Goal: Task Accomplishment & Management: Manage account settings

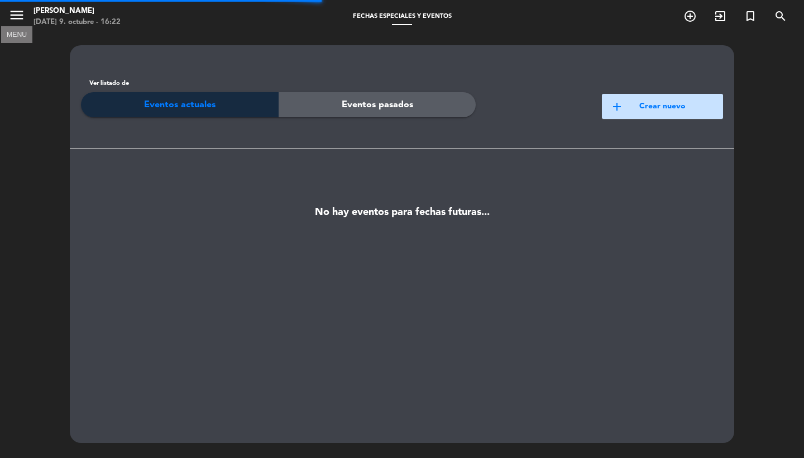
click at [13, 19] on icon "menu" at bounding box center [16, 15] width 17 height 17
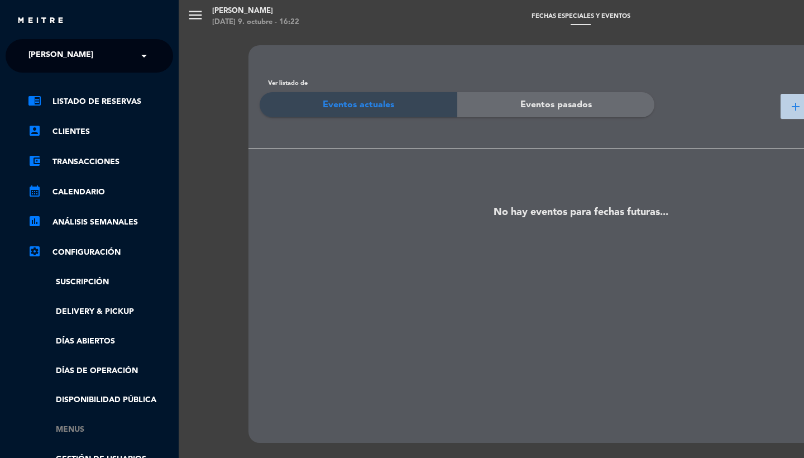
click at [74, 429] on link "Menus" at bounding box center [100, 429] width 145 height 13
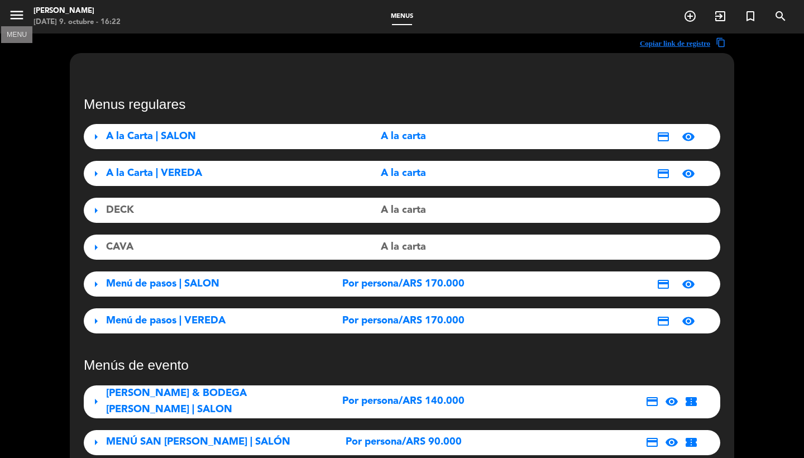
click at [15, 16] on icon "menu" at bounding box center [16, 15] width 17 height 17
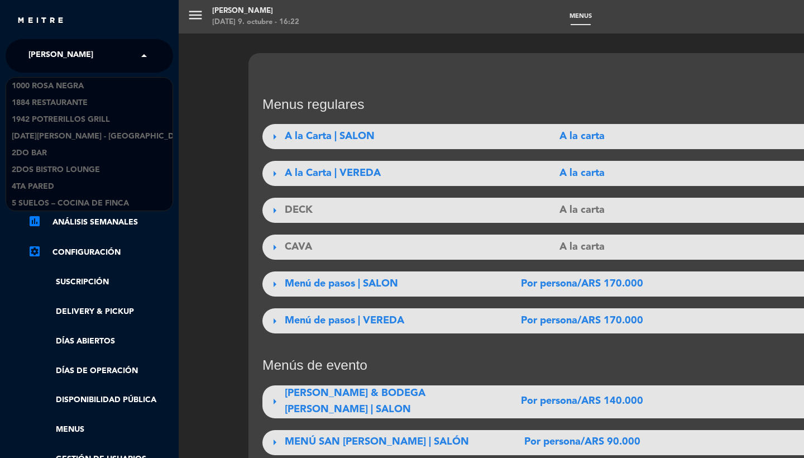
click at [46, 51] on span "[PERSON_NAME]" at bounding box center [60, 55] width 65 height 23
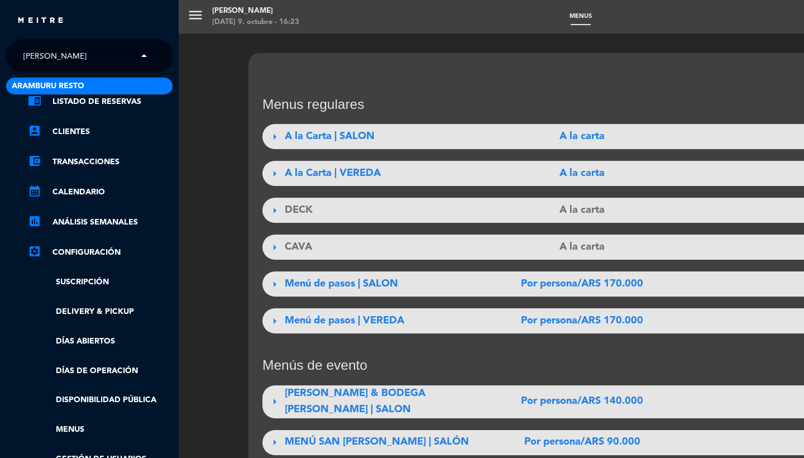
type input "[PERSON_NAME]"
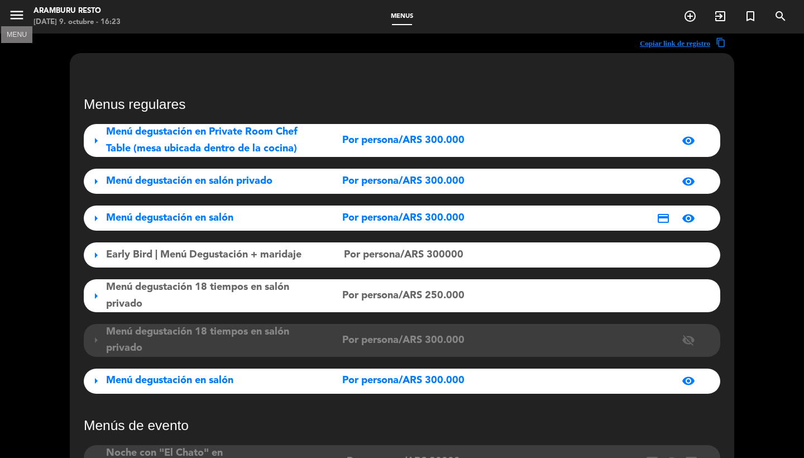
click at [17, 17] on icon "menu" at bounding box center [16, 15] width 17 height 17
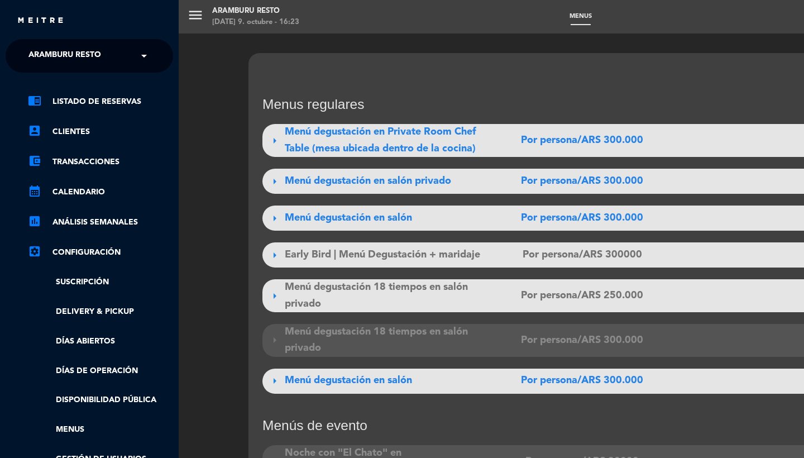
click at [86, 91] on div "chrome_reader_mode Listado de Reservas account_box Clientes account_balance_wal…" at bounding box center [89, 301] width 184 height 456
click at [87, 101] on link "chrome_reader_mode Listado de Reservas" at bounding box center [100, 101] width 145 height 13
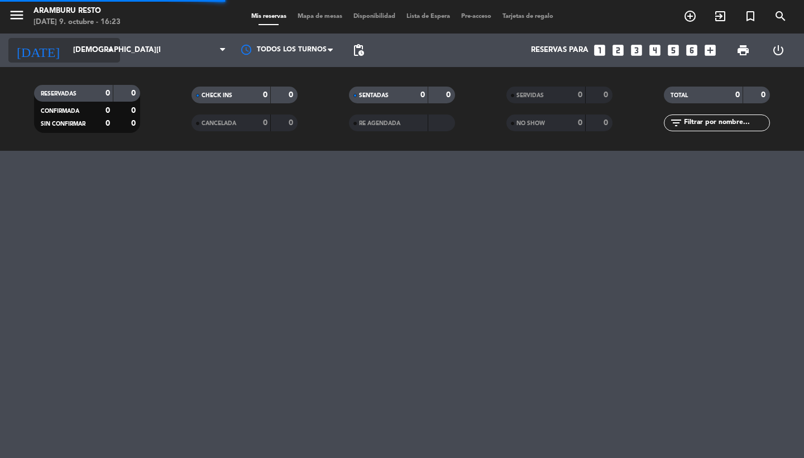
click at [75, 54] on input "[DEMOGRAPHIC_DATA][DATE]" at bounding box center [117, 50] width 98 height 20
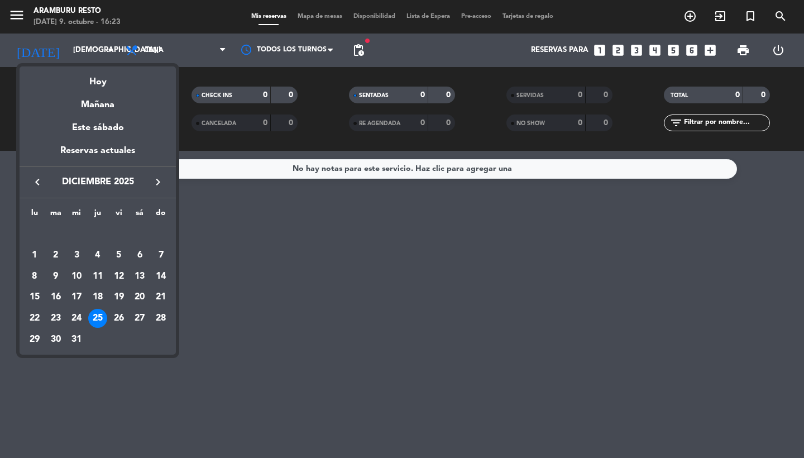
click at [70, 48] on div at bounding box center [402, 229] width 804 height 458
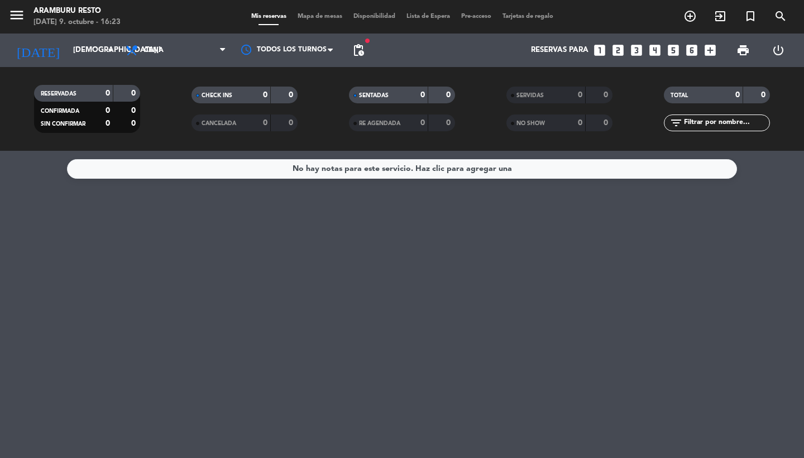
click at [71, 63] on div "[DATE] [DATE] arrow_drop_down" at bounding box center [64, 51] width 112 height 34
click at [68, 50] on input "[DEMOGRAPHIC_DATA][DATE]" at bounding box center [117, 50] width 98 height 20
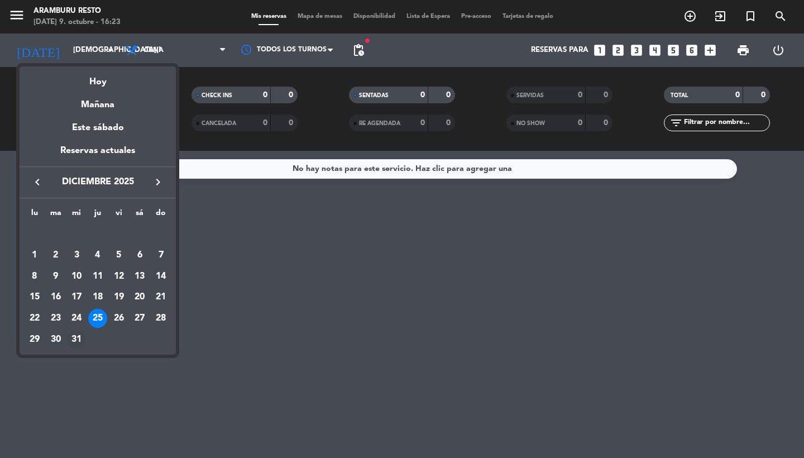
click at [75, 341] on div "31" at bounding box center [76, 339] width 19 height 19
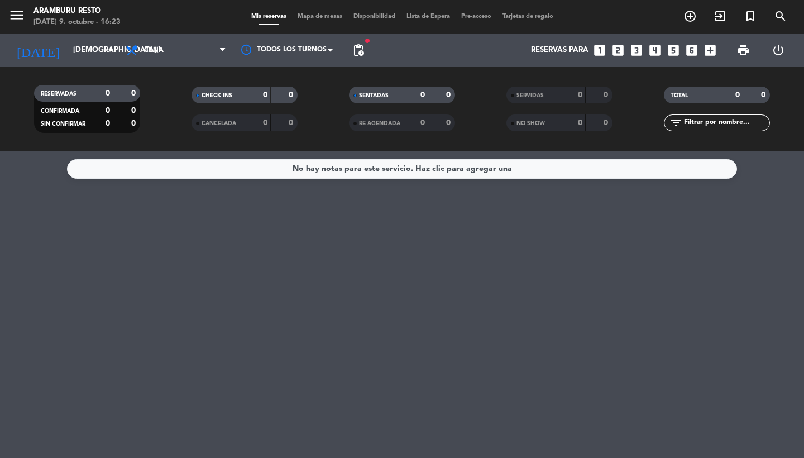
type input "mié. 31 dic."
click at [360, 49] on span "pending_actions" at bounding box center [358, 50] width 13 height 13
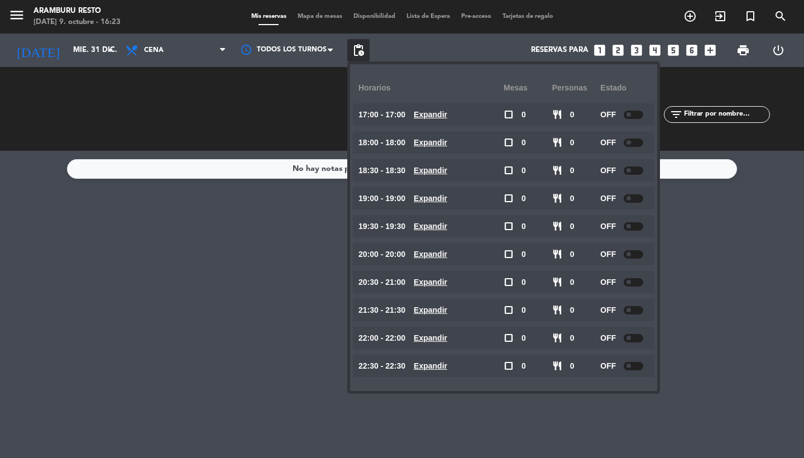
click at [632, 168] on div at bounding box center [634, 170] width 20 height 8
click at [630, 198] on span at bounding box center [629, 198] width 4 height 4
click at [634, 285] on div at bounding box center [634, 282] width 20 height 8
click at [639, 306] on div at bounding box center [634, 310] width 20 height 8
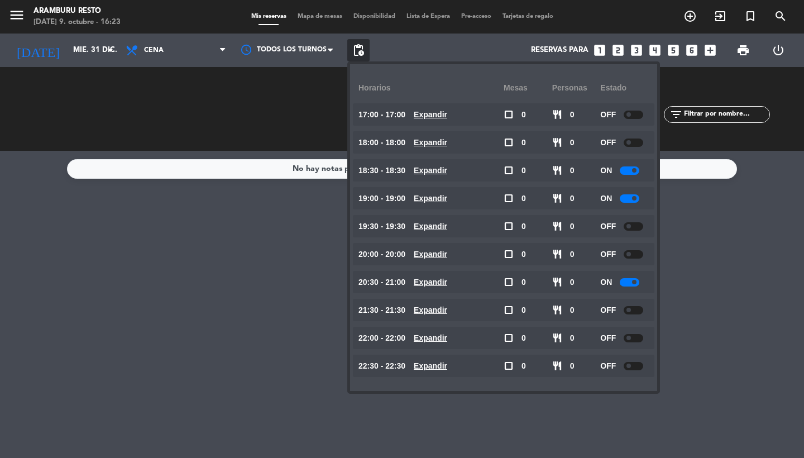
click at [636, 309] on div at bounding box center [634, 310] width 20 height 8
click at [633, 308] on div at bounding box center [634, 310] width 20 height 8
click at [222, 259] on div "No hay notas para este servicio. Haz clic para agregar una" at bounding box center [402, 304] width 804 height 307
